Goal: Information Seeking & Learning: Learn about a topic

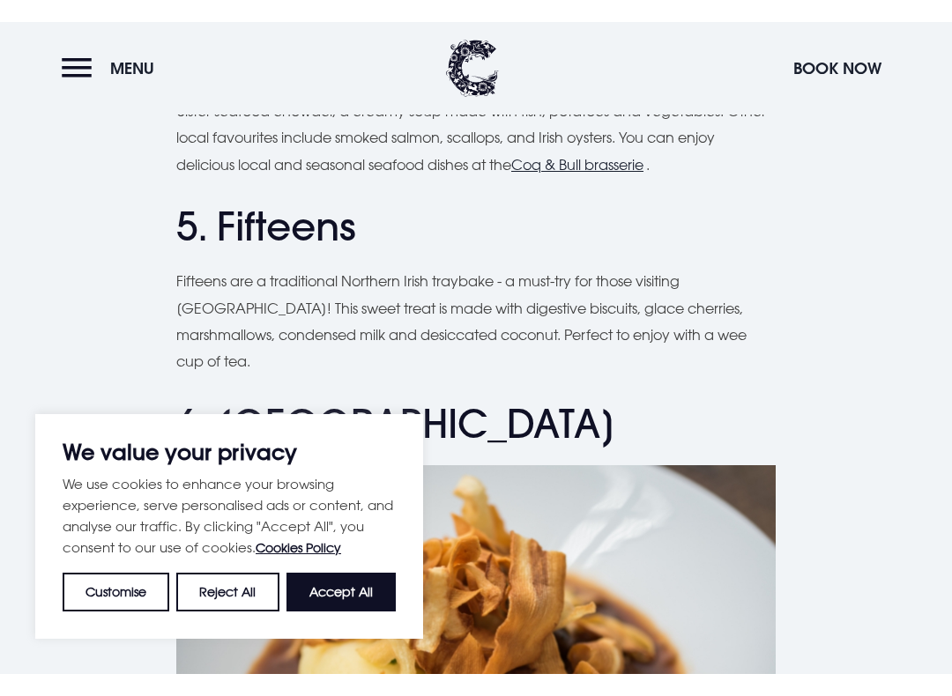
scroll to position [2279, 0]
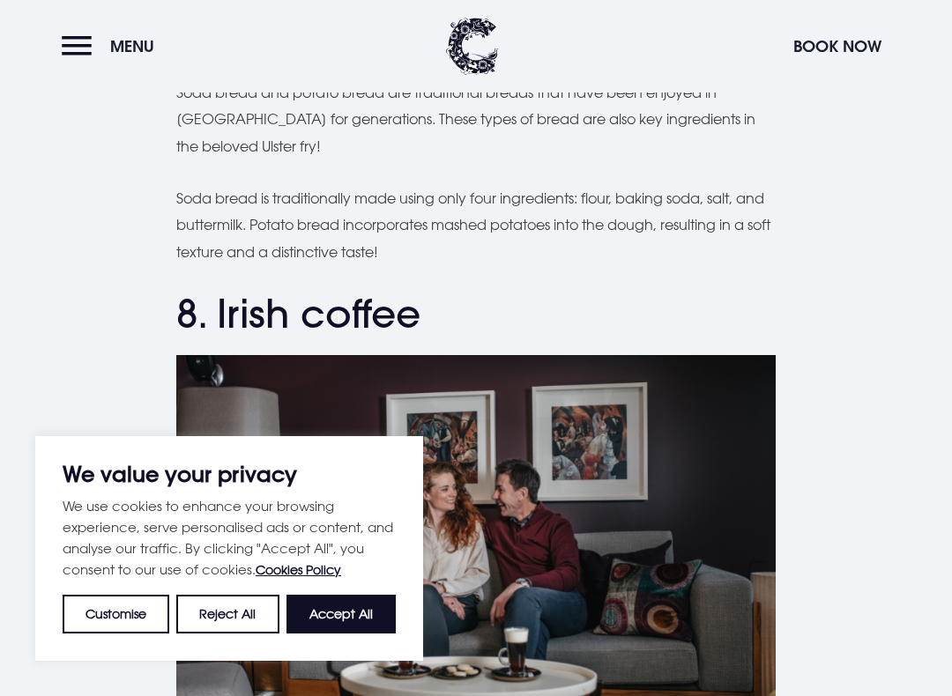
scroll to position [3287, 0]
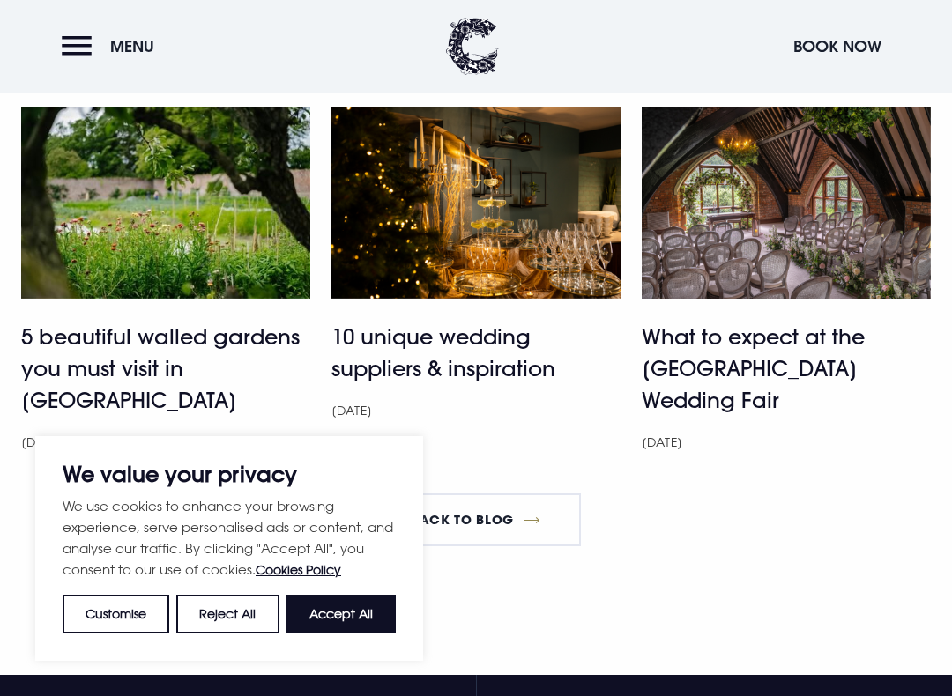
scroll to position [6008, 0]
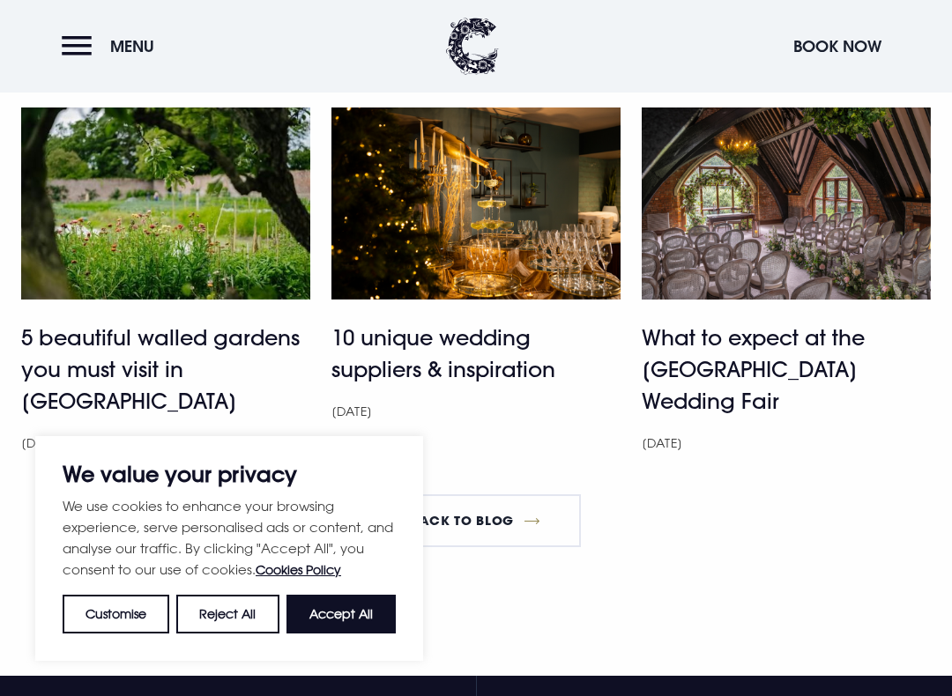
click at [212, 322] on h4 "5 beautiful walled gardens you must visit in [GEOGRAPHIC_DATA]" at bounding box center [165, 369] width 289 height 95
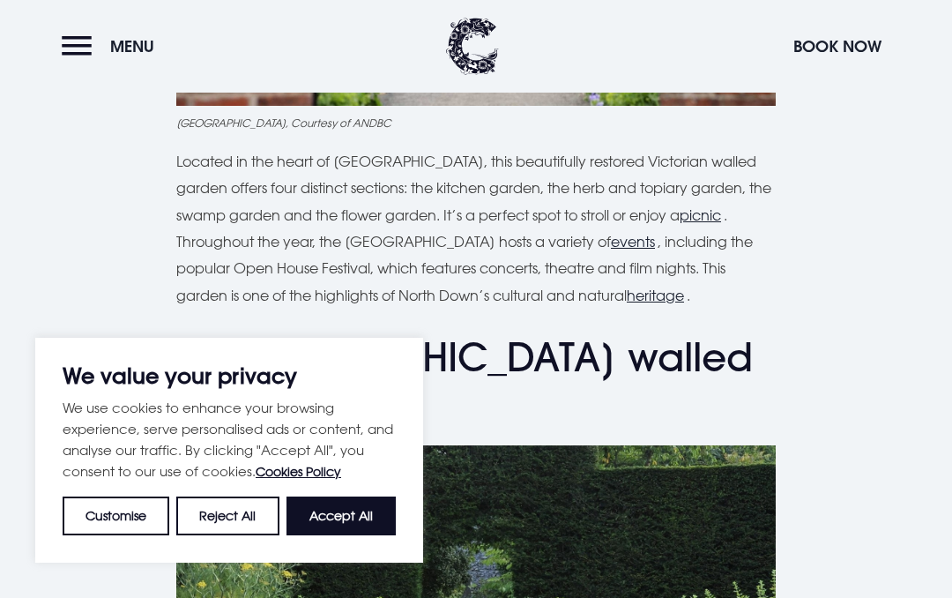
scroll to position [1953, 0]
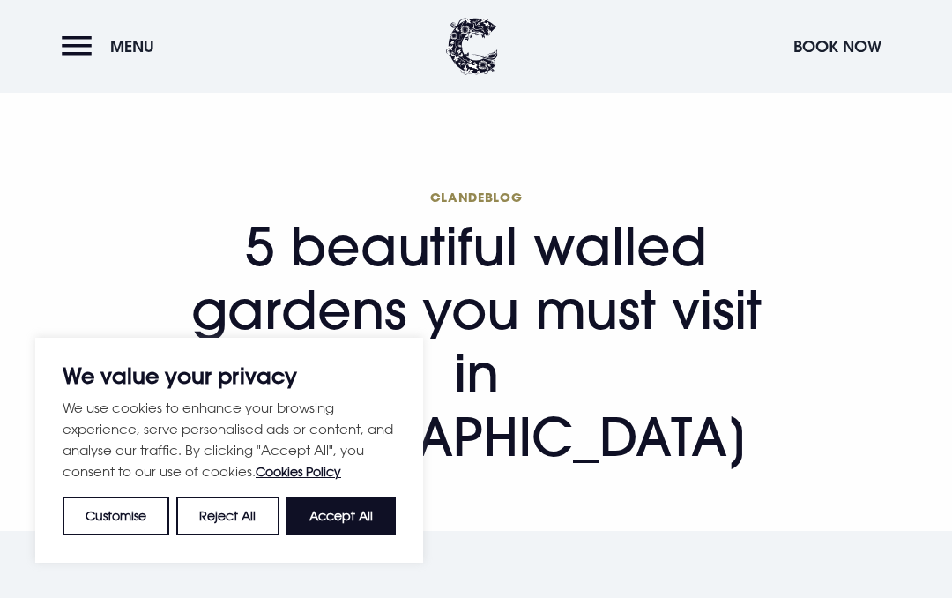
scroll to position [48, 0]
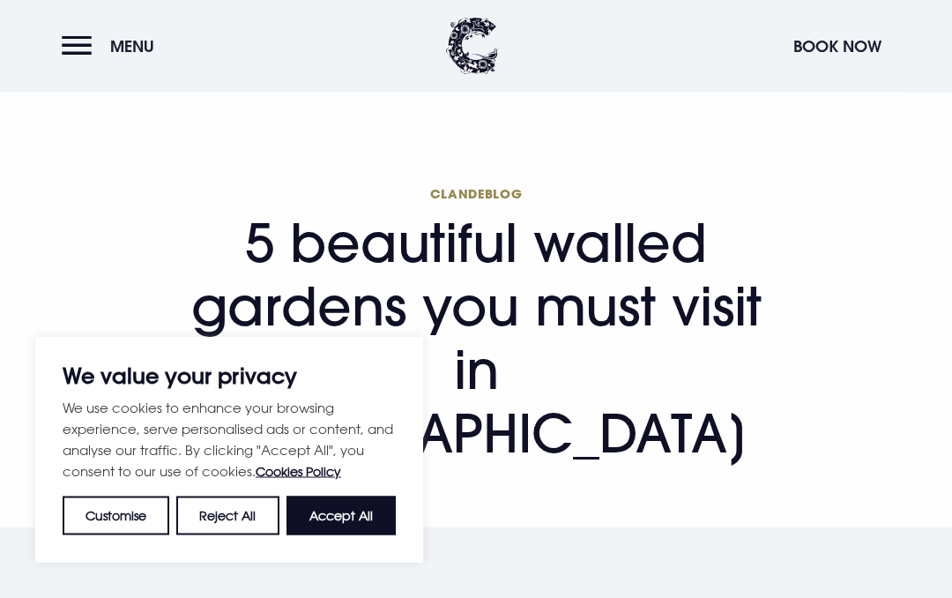
click at [816, 249] on div "Clandeblog 5 beautiful walled gardens you must visit in [GEOGRAPHIC_DATA]" at bounding box center [476, 333] width 931 height 301
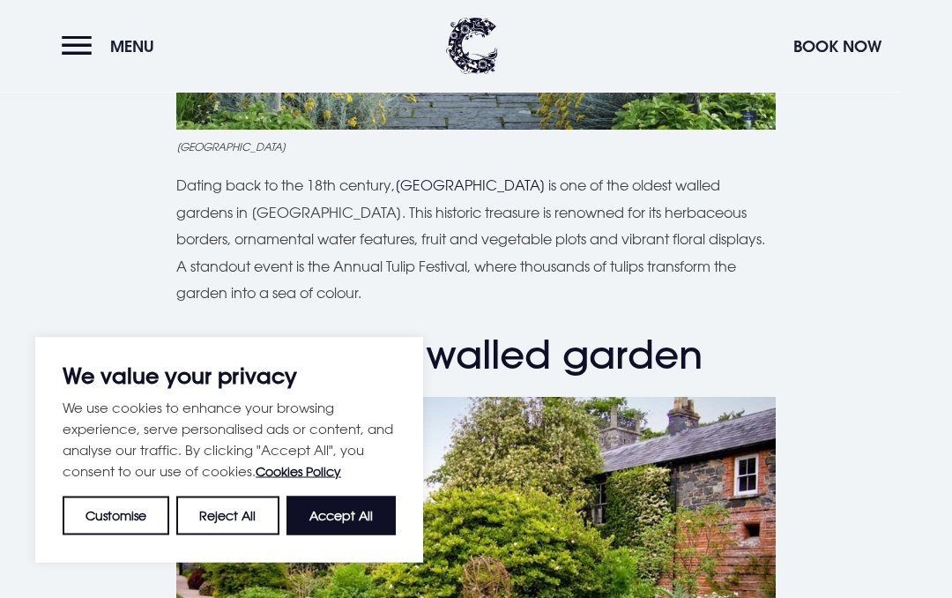
scroll to position [2669, 0]
click at [357, 499] on button "Accept All" at bounding box center [340, 515] width 109 height 39
checkbox input "true"
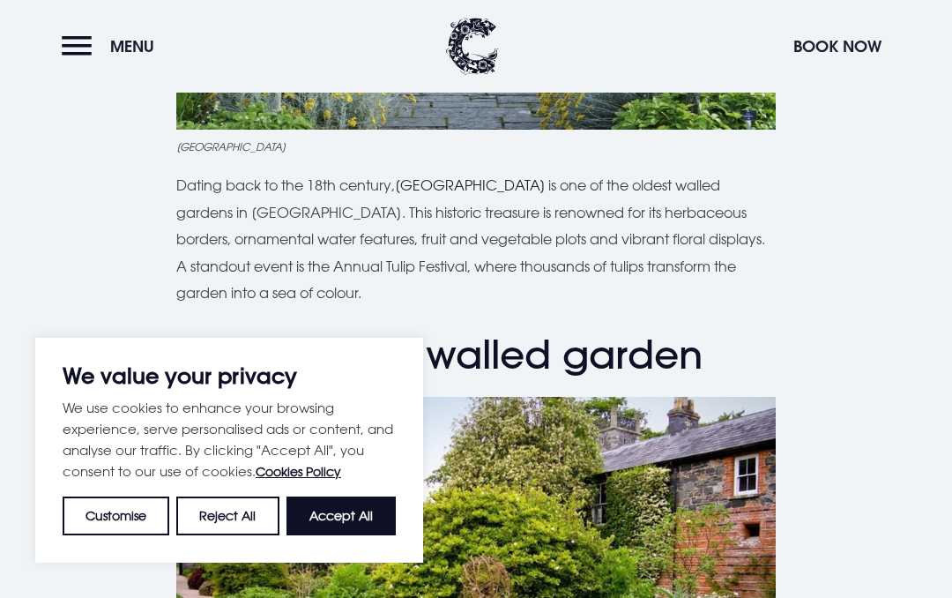
checkbox input "true"
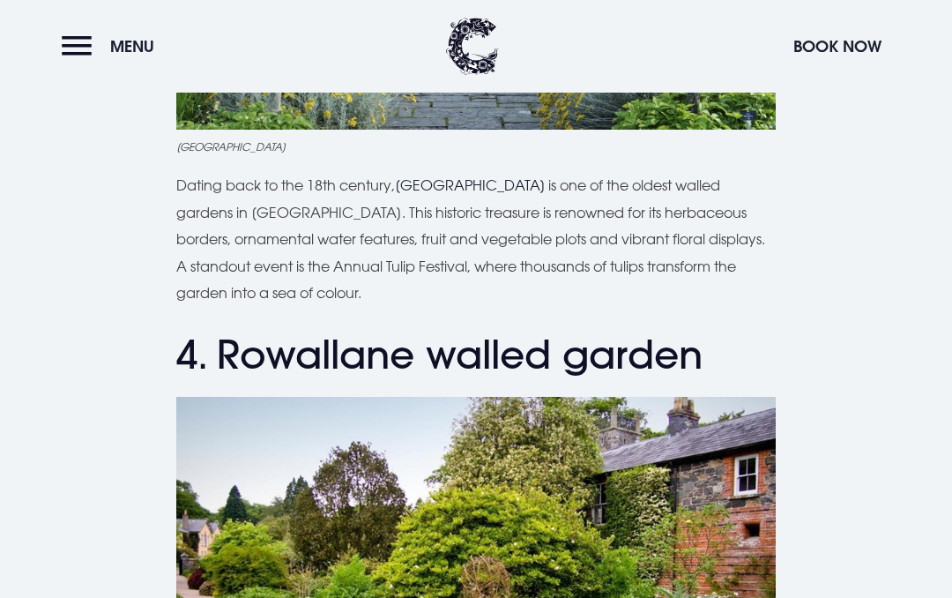
click at [123, 56] on span "Menu" at bounding box center [132, 46] width 44 height 20
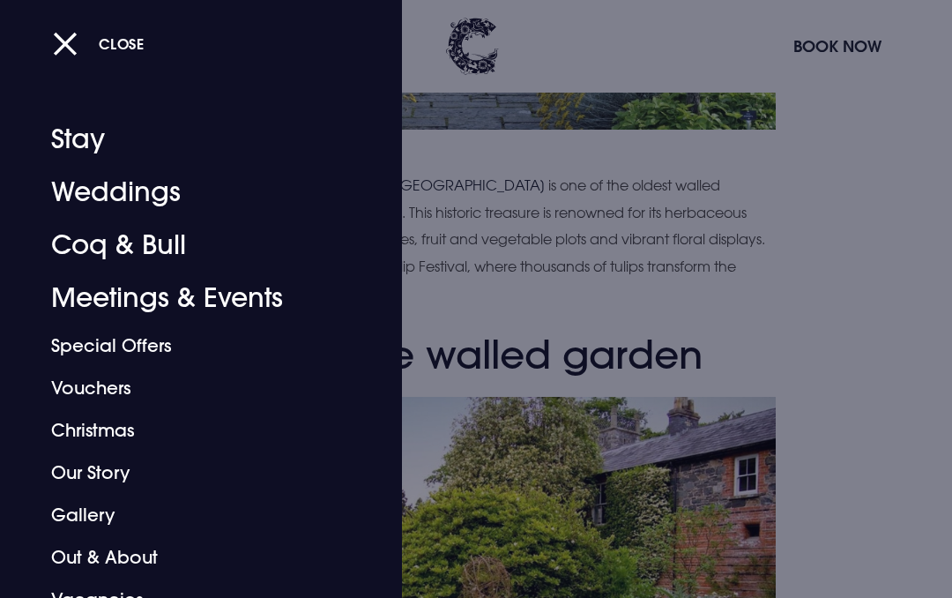
click at [76, 520] on link "Gallery" at bounding box center [189, 515] width 276 height 42
